Goal: Find specific page/section: Find specific page/section

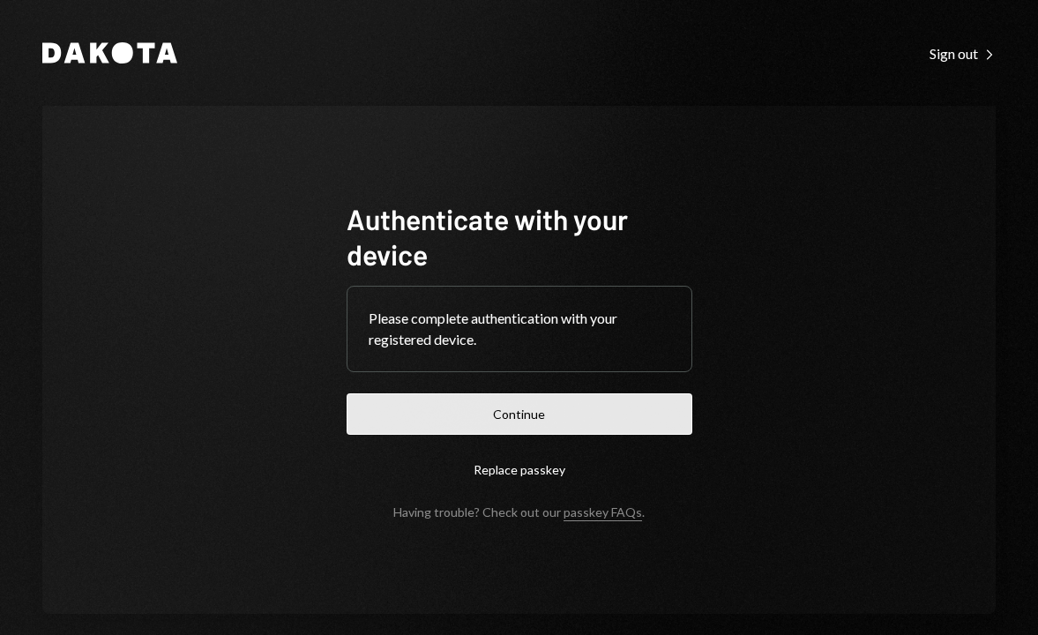
click at [610, 419] on button "Continue" at bounding box center [520, 413] width 346 height 41
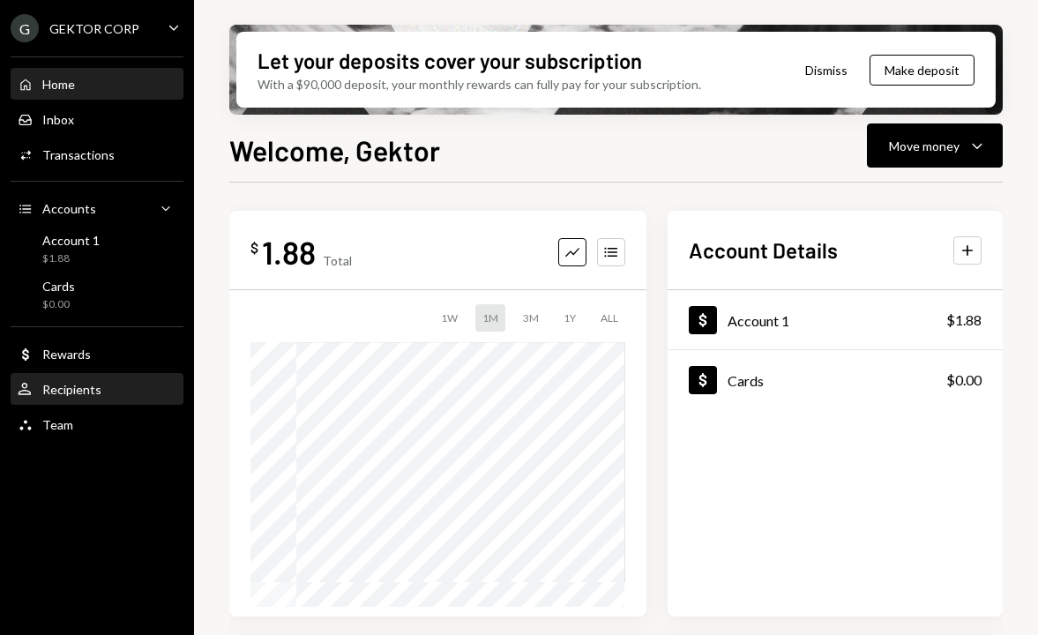
click at [110, 391] on div "User Recipients" at bounding box center [97, 390] width 159 height 16
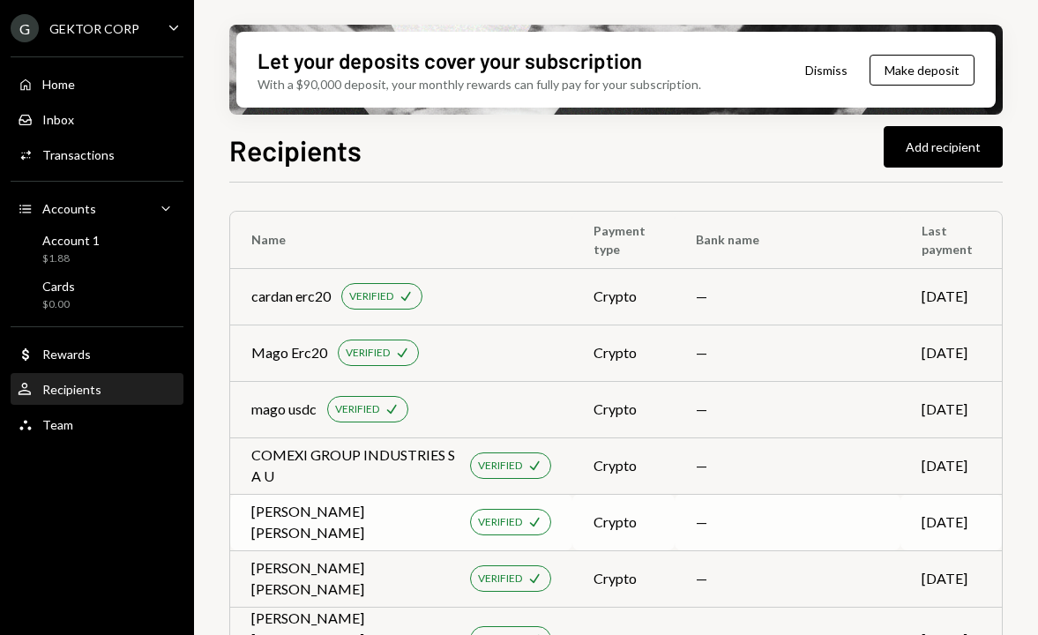
click at [396, 535] on td "[PERSON_NAME] [PERSON_NAME] VERIFIED Check" at bounding box center [401, 522] width 342 height 56
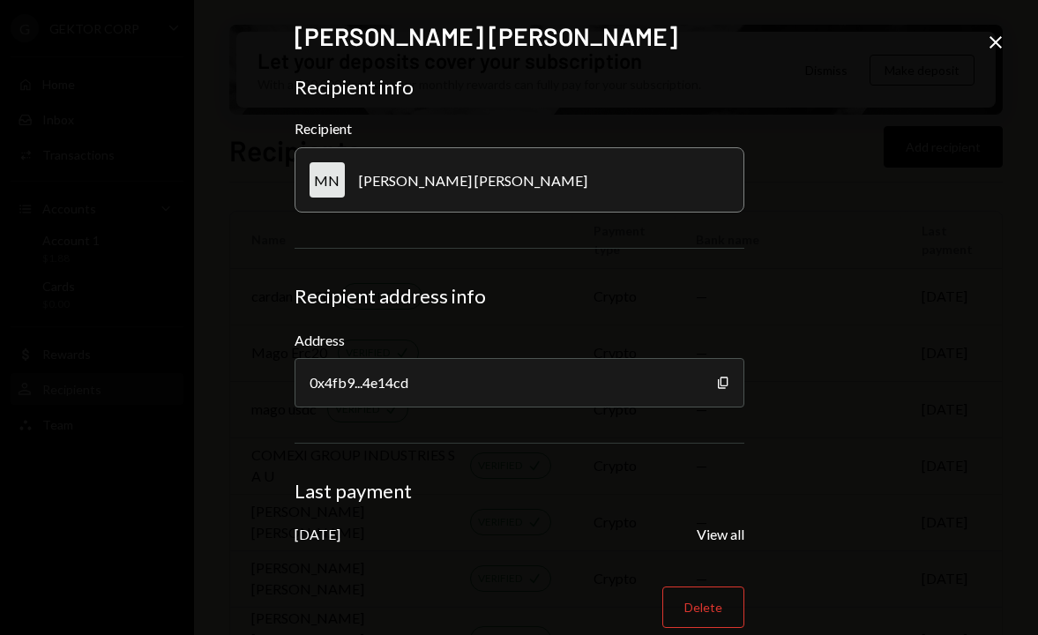
click at [719, 393] on div "Copy" at bounding box center [723, 382] width 14 height 49
click at [716, 384] on icon "Copy" at bounding box center [723, 383] width 14 height 14
